Goal: Information Seeking & Learning: Find specific fact

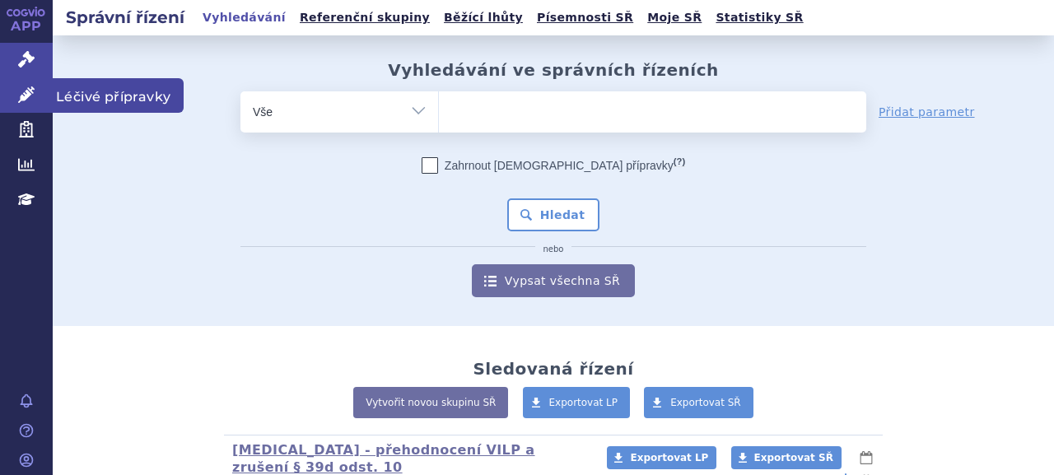
click at [36, 100] on link "Léčivé přípravky" at bounding box center [26, 95] width 53 height 35
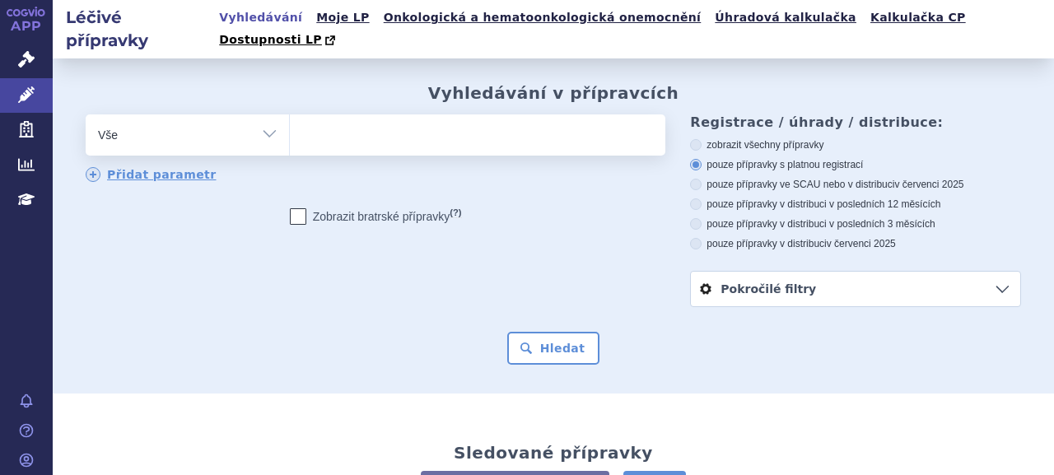
click at [529, 137] on div "odstranit Vše Přípravek/SUKL kód MAH VPOIS ATC/Aktivní látka" at bounding box center [376, 148] width 580 height 69
click at [529, 126] on ul at bounding box center [475, 131] width 371 height 35
click at [290, 126] on select at bounding box center [289, 134] width 1 height 41
type input "lyn"
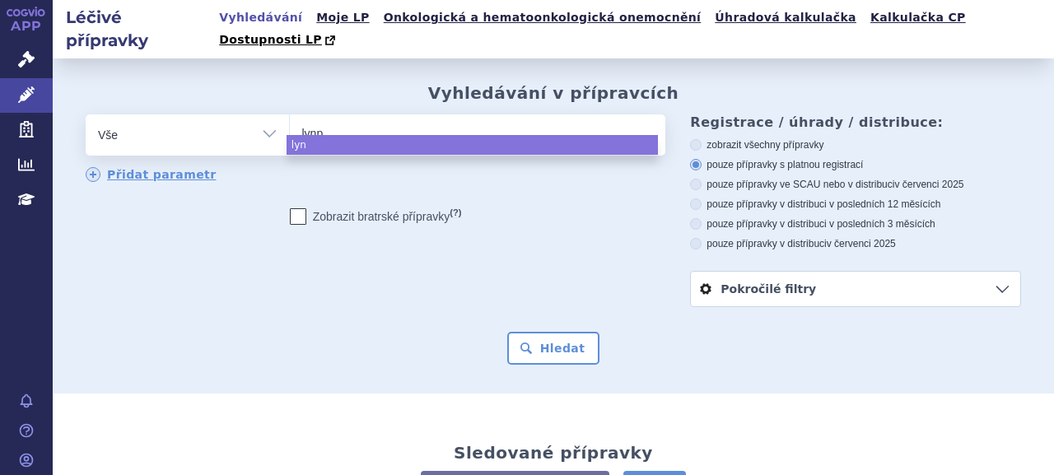
type input "lynpa"
type input "lynpar"
type input "lynpart"
type input "lynpar"
type input "[MEDICAL_DATA]"
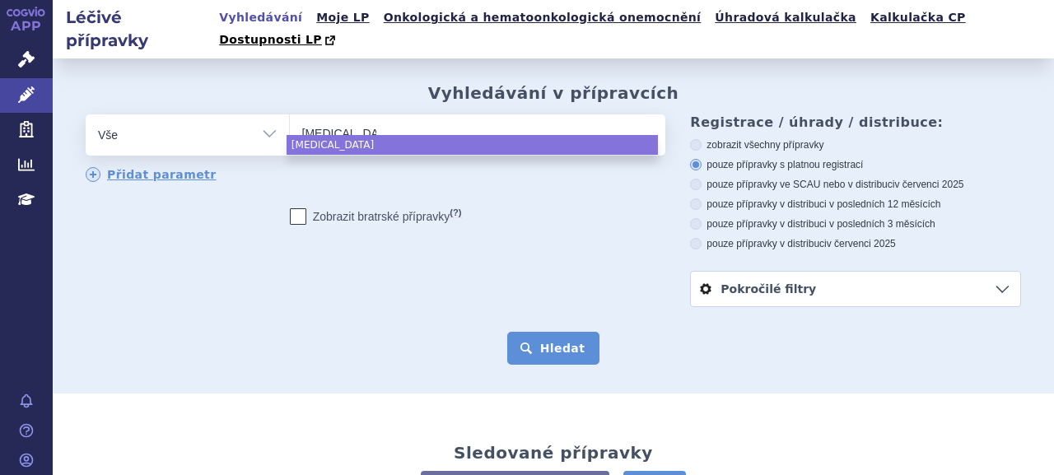
select select "[MEDICAL_DATA]"
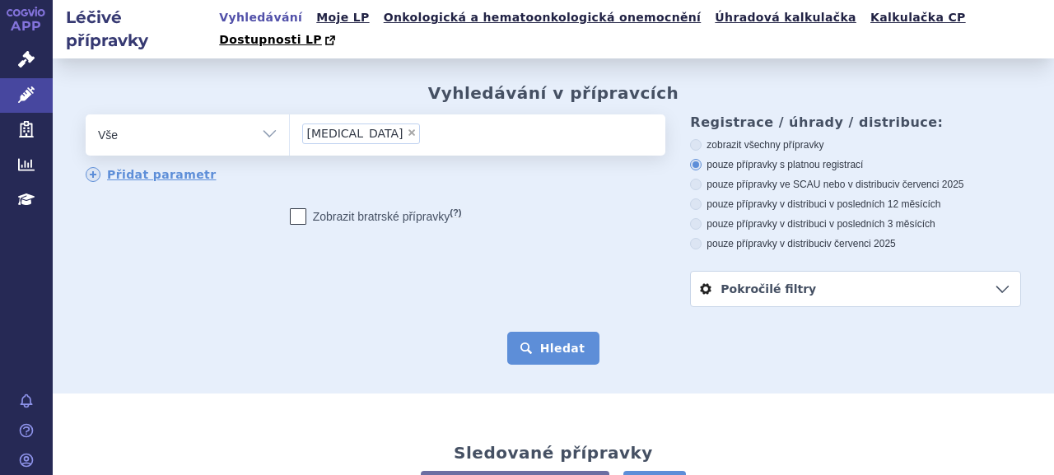
click at [576, 332] on button "Hledat" at bounding box center [553, 348] width 93 height 33
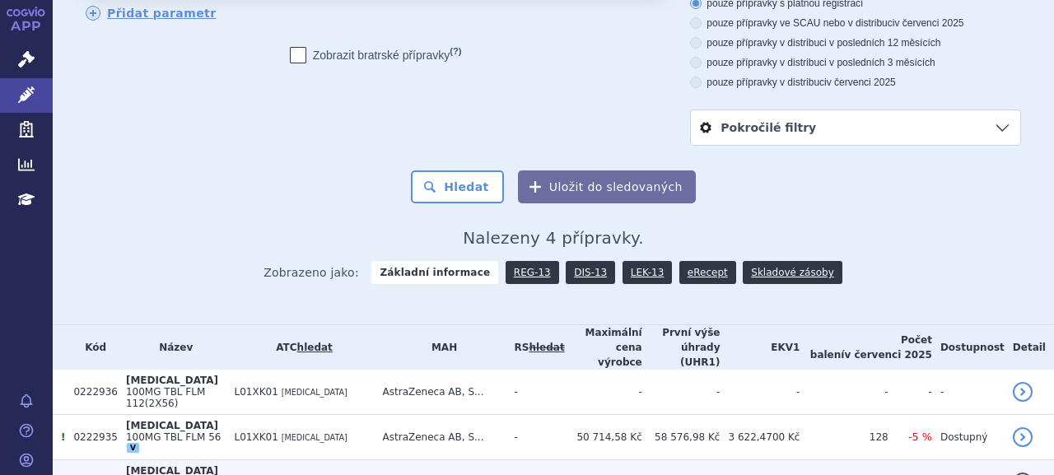
scroll to position [219, 0]
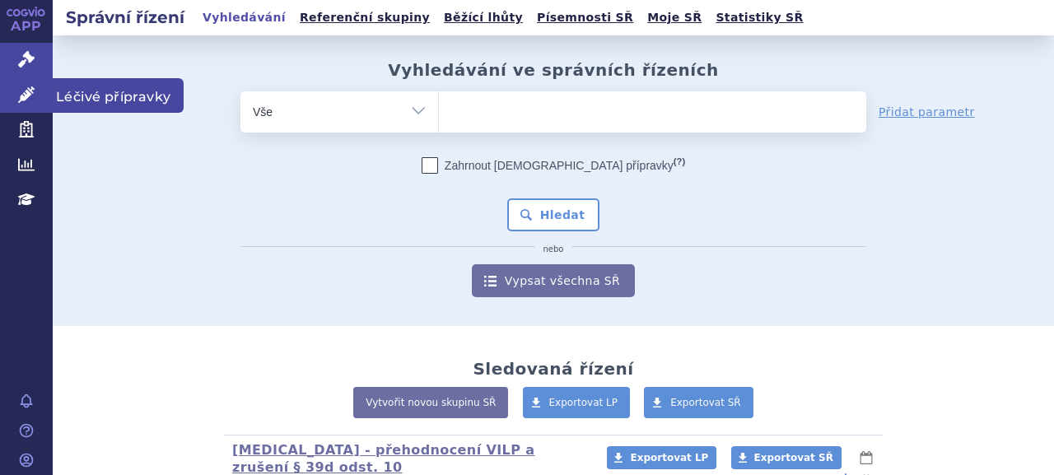
click at [42, 96] on link "Léčivé přípravky" at bounding box center [26, 95] width 53 height 35
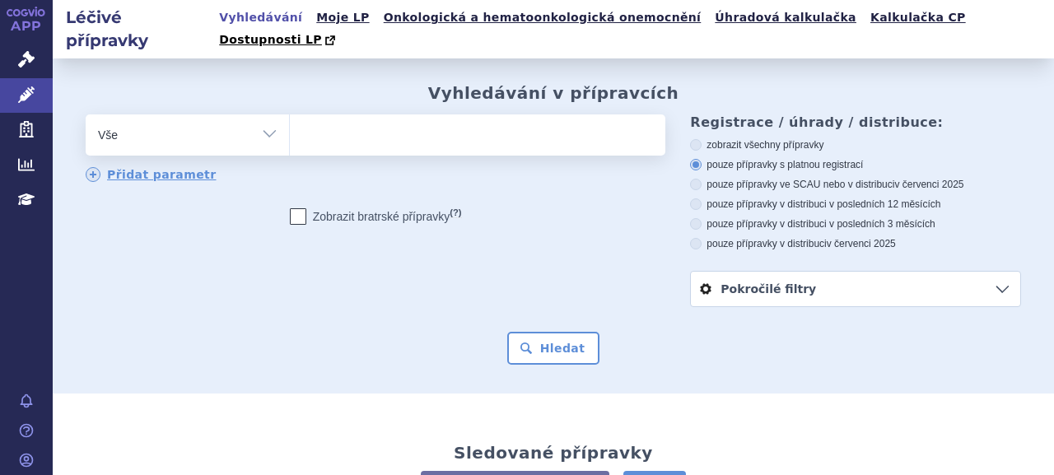
click at [552, 123] on ul at bounding box center [475, 131] width 371 height 35
click at [290, 123] on select at bounding box center [289, 134] width 1 height 41
type input "ly"
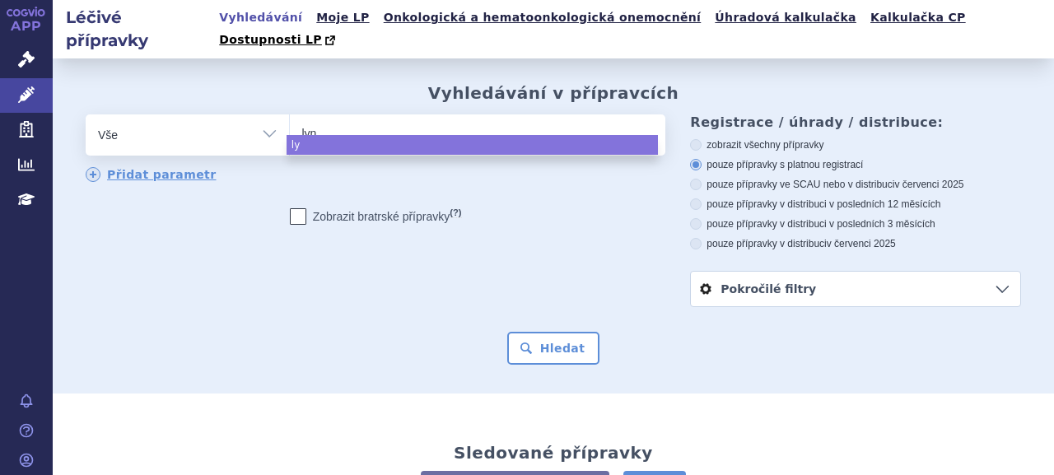
type input "lynp"
type input "lynpar"
type input "[MEDICAL_DATA]"
select select "[MEDICAL_DATA]"
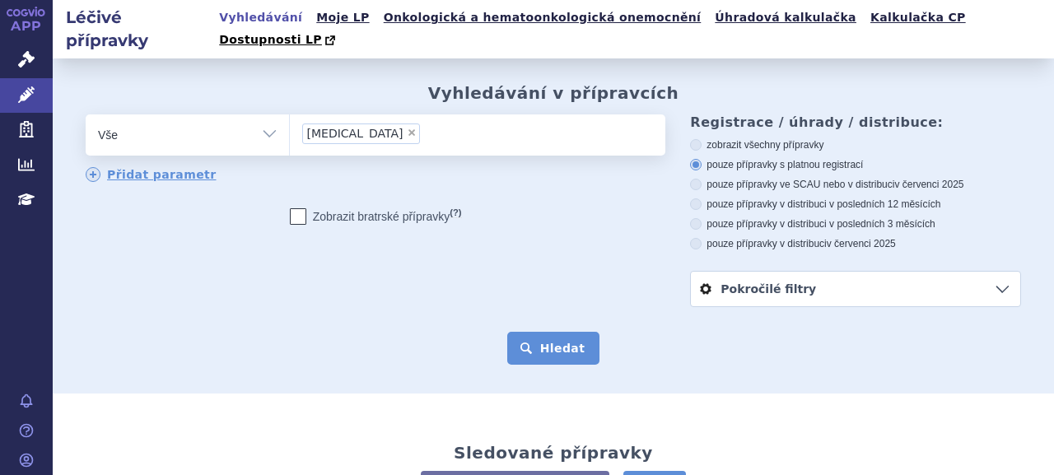
click at [529, 332] on button "Hledat" at bounding box center [553, 348] width 93 height 33
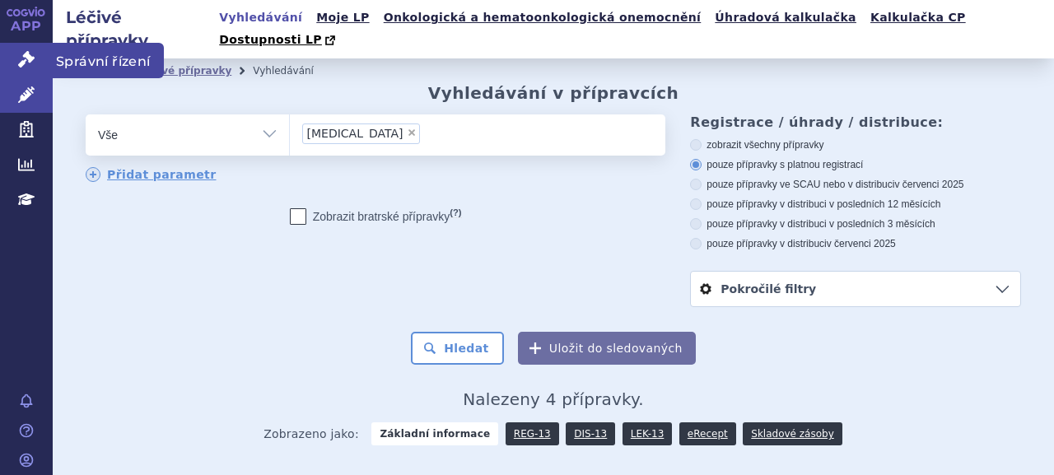
click at [11, 55] on link "Správní řízení" at bounding box center [26, 60] width 53 height 35
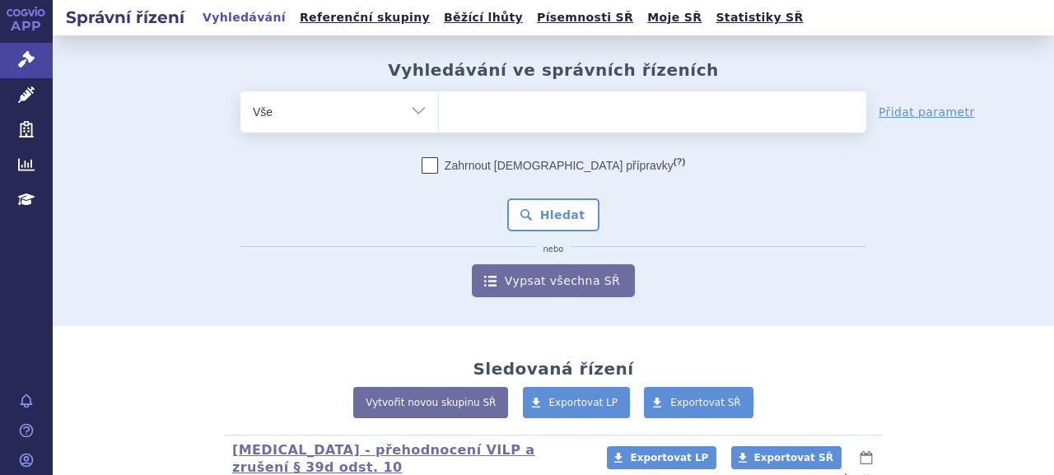
drag, startPoint x: 0, startPoint y: 0, endPoint x: 343, endPoint y: 123, distance: 364.6
click at [343, 123] on select "Vše Spisová značka Typ SŘ Přípravek/SUKL kód Účastník/Držitel" at bounding box center [339, 109] width 198 height 37
click at [481, 114] on ul at bounding box center [652, 108] width 427 height 35
click at [439, 114] on select at bounding box center [438, 111] width 1 height 41
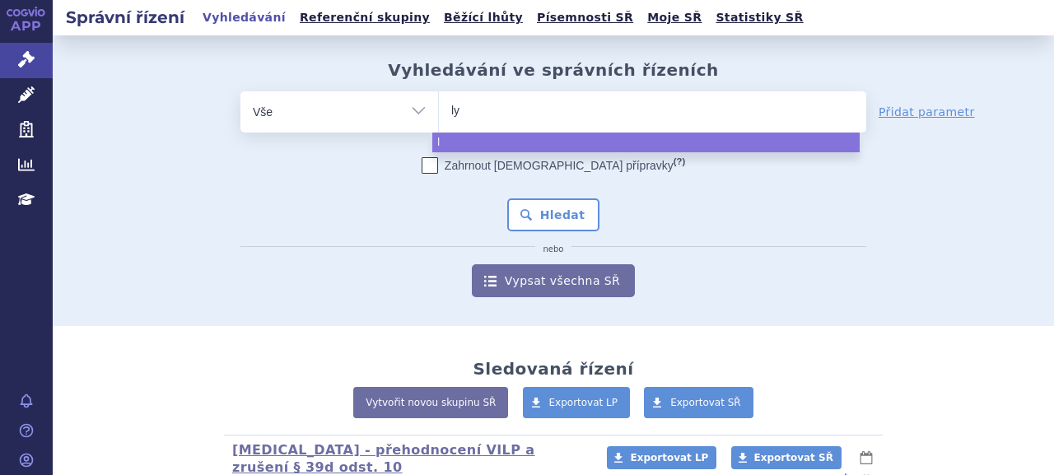
type input "lyp"
type input "lyn"
type input "lynpa"
type input "lynpar"
type input "lynparz"
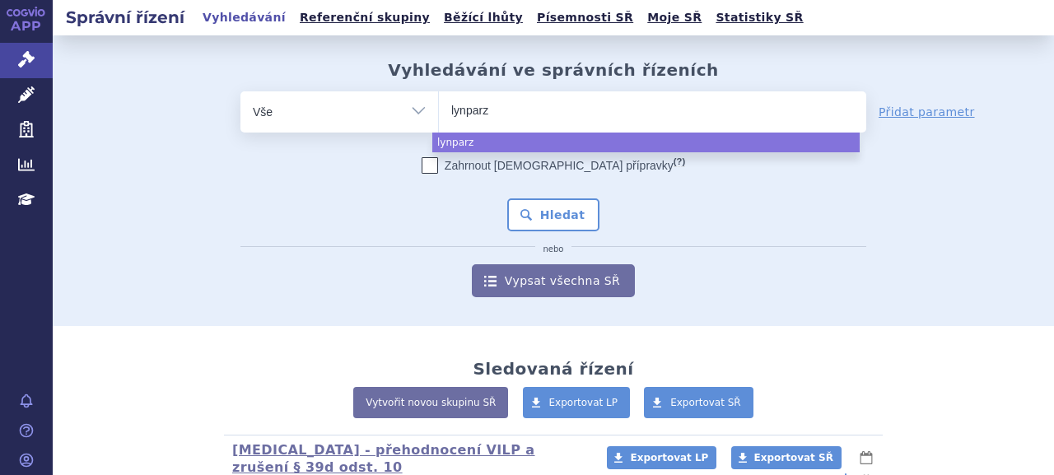
type input "[MEDICAL_DATA]"
select select "[MEDICAL_DATA]"
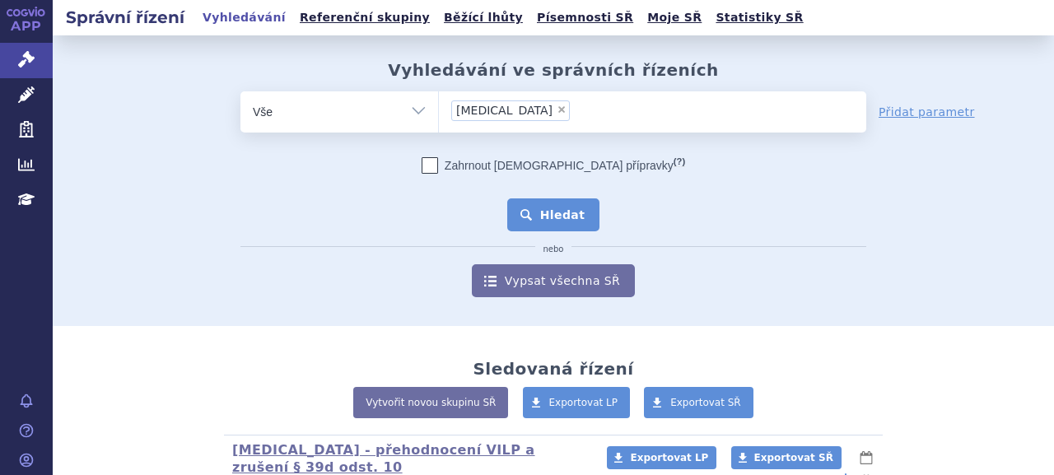
click at [586, 226] on button "Hledat" at bounding box center [553, 214] width 93 height 33
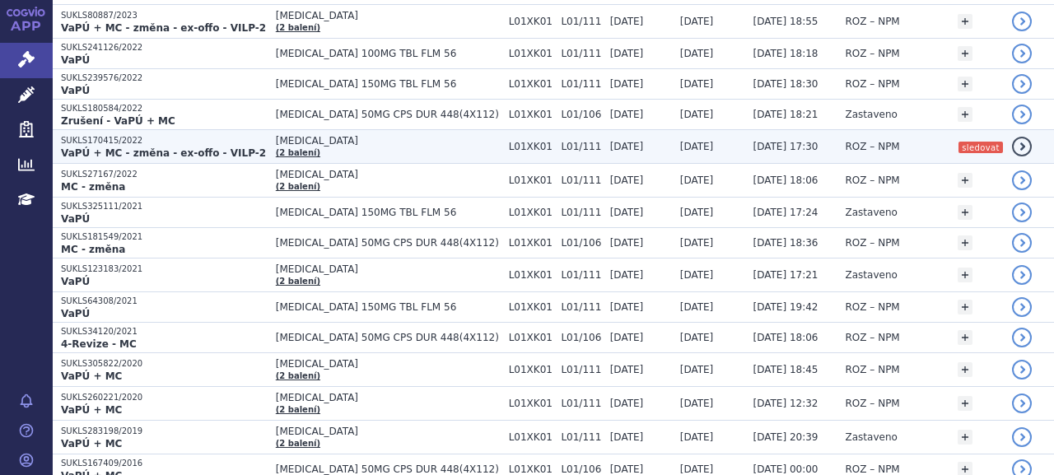
scroll to position [507, 0]
